Goal: Transaction & Acquisition: Purchase product/service

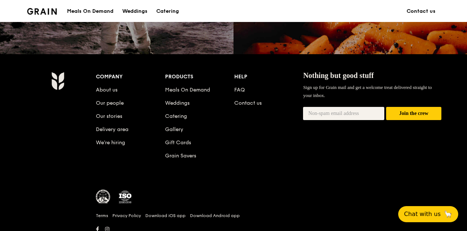
scroll to position [752, 0]
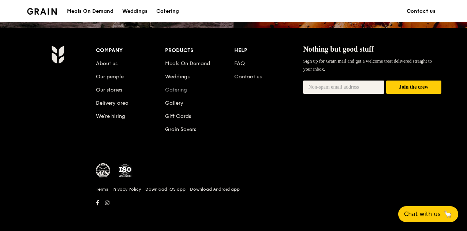
click at [175, 91] on link "Catering" at bounding box center [176, 90] width 22 height 6
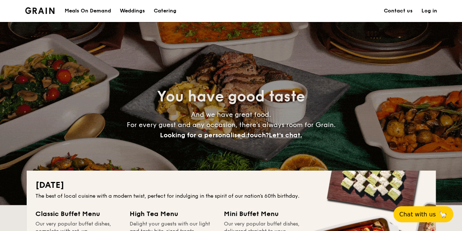
click at [107, 11] on div "Meals On Demand" at bounding box center [88, 11] width 46 height 22
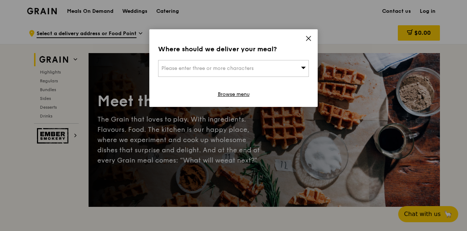
click at [306, 40] on icon at bounding box center [308, 38] width 7 height 7
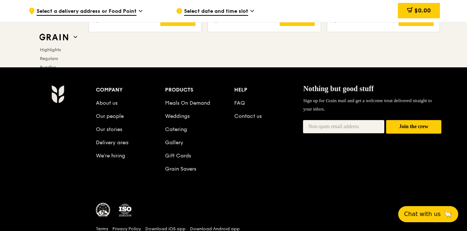
scroll to position [3097, 0]
